Goal: Find specific page/section: Find specific page/section

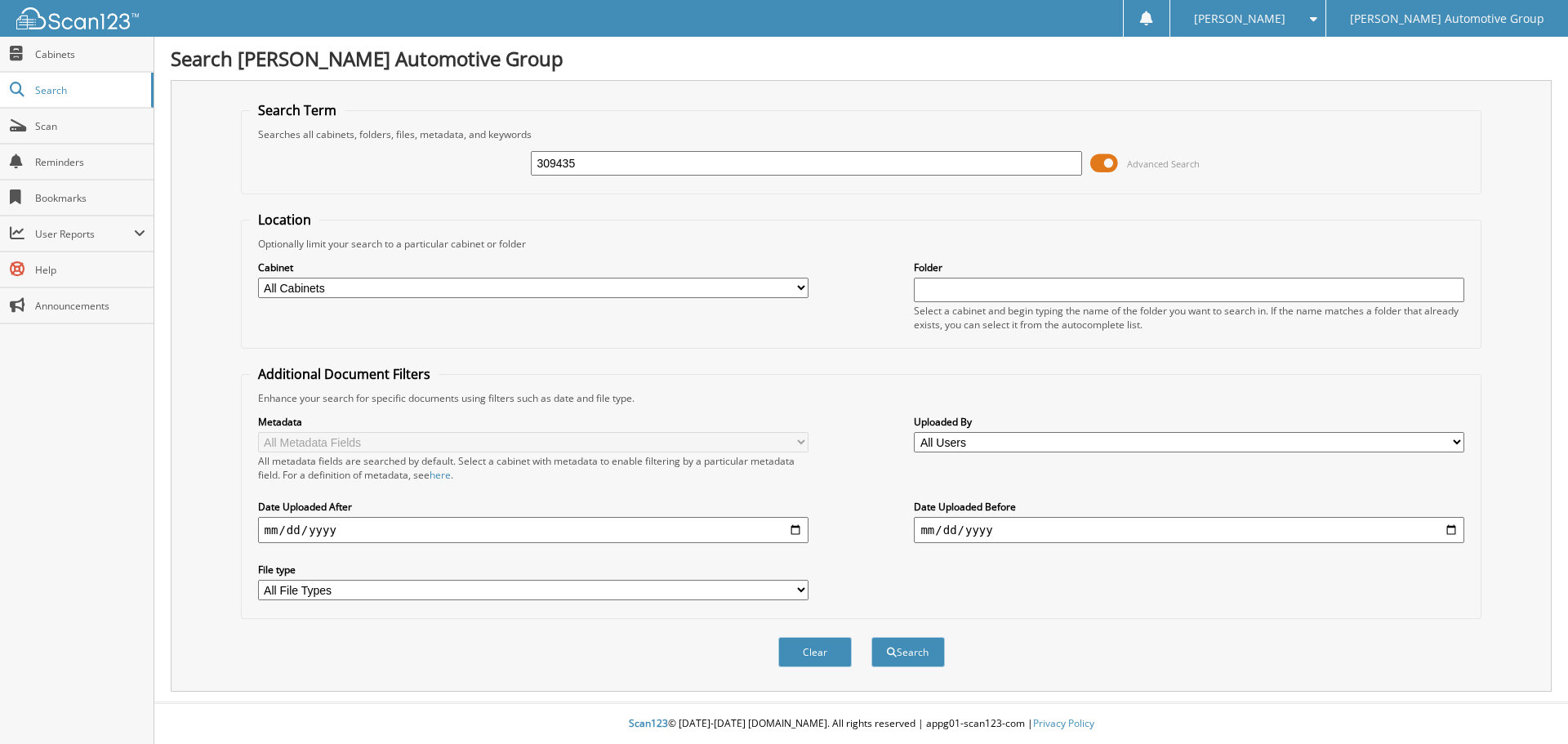
type input "309435"
click at [872, 637] on button "Search" at bounding box center [908, 652] width 74 height 31
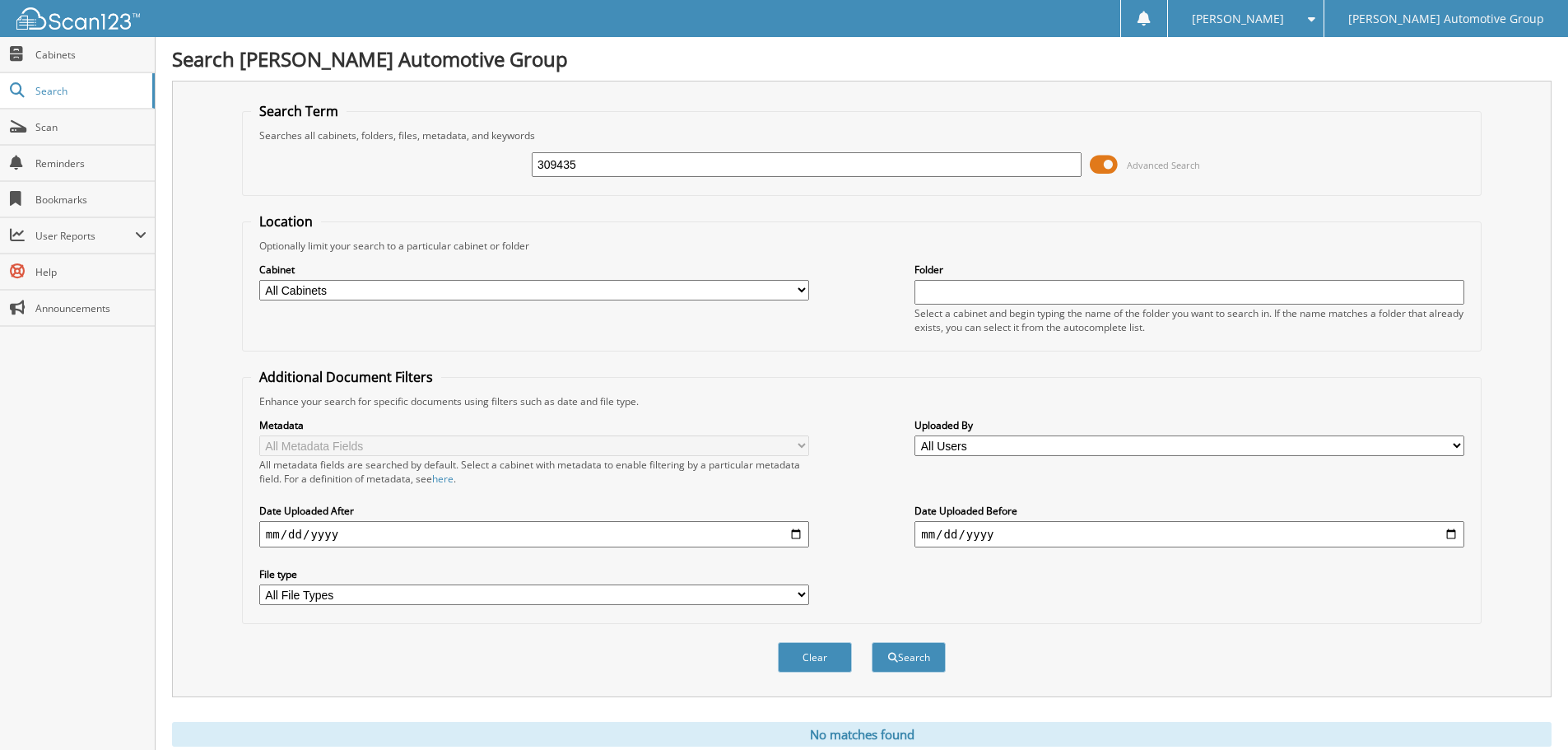
click at [77, 59] on span "Cabinets" at bounding box center [91, 54] width 111 height 14
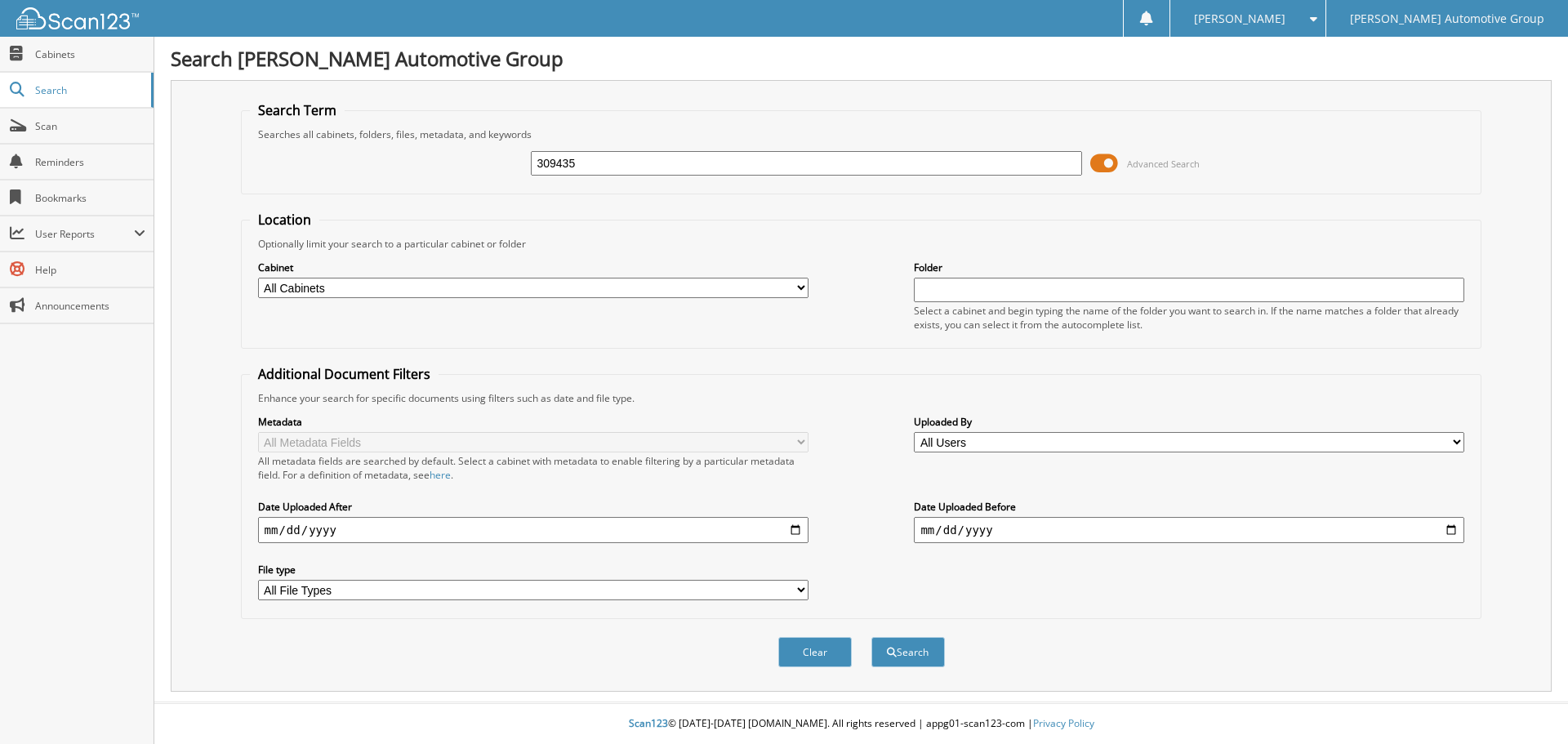
type input "309435"
click at [872, 637] on button "Search" at bounding box center [908, 652] width 74 height 31
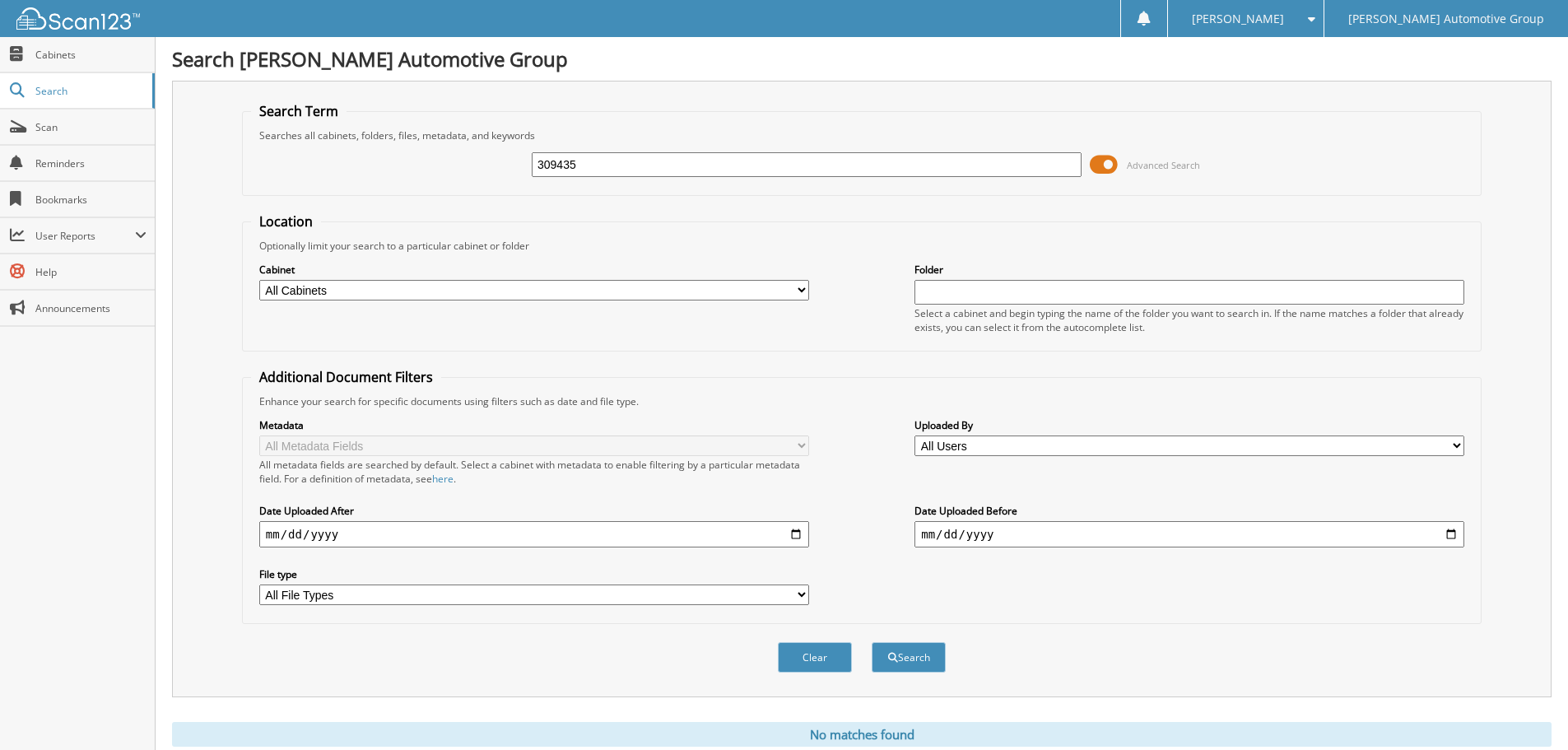
scroll to position [55, 0]
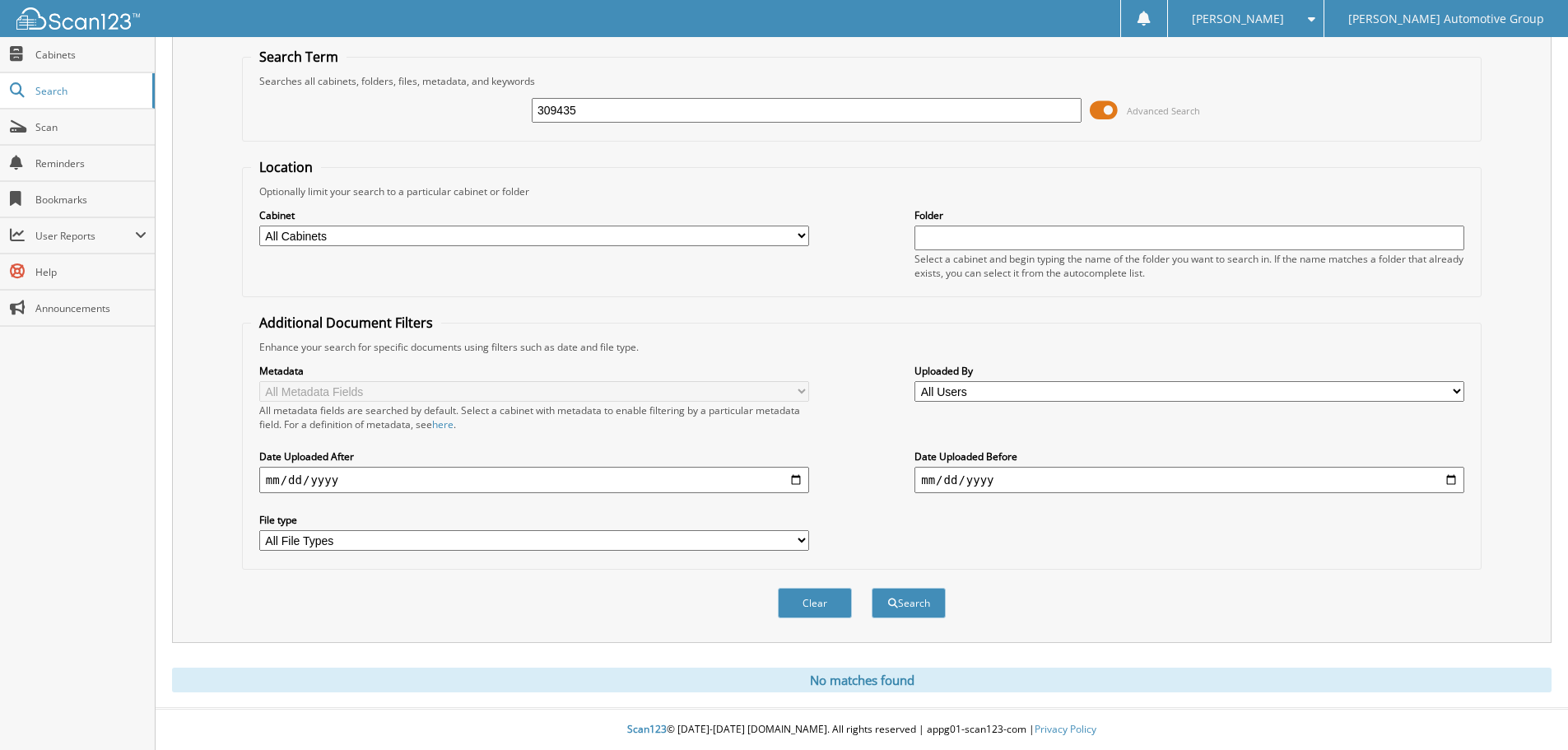
click at [77, 240] on span "User Reports" at bounding box center [85, 236] width 100 height 14
